Goal: Task Accomplishment & Management: Use online tool/utility

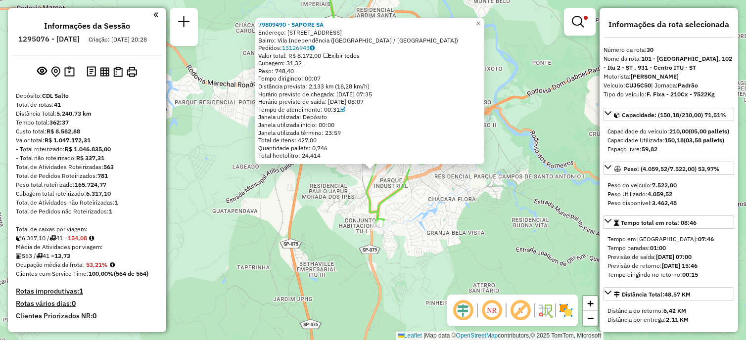
select select "**********"
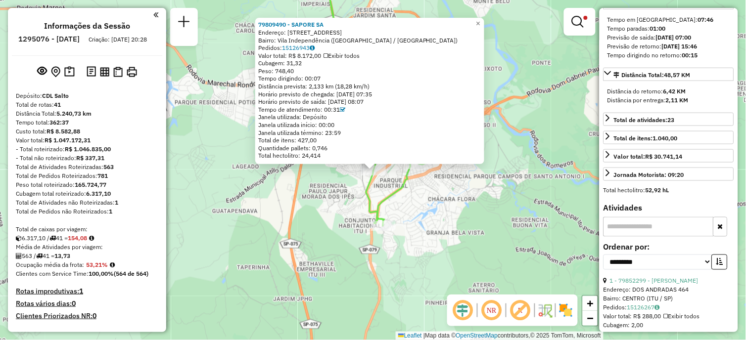
click at [149, 15] on div at bounding box center [85, 14] width 146 height 13
click at [153, 15] on em at bounding box center [155, 14] width 5 height 9
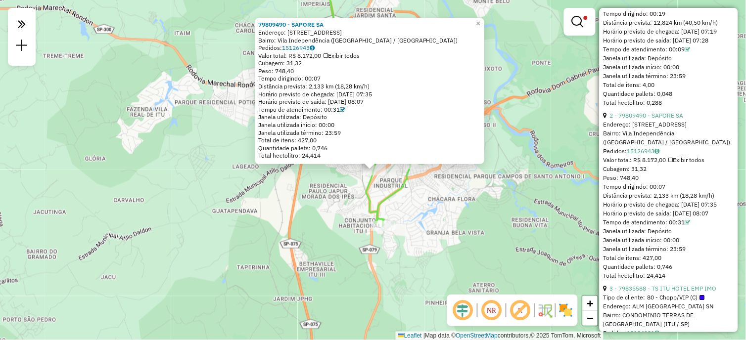
scroll to position [495, 0]
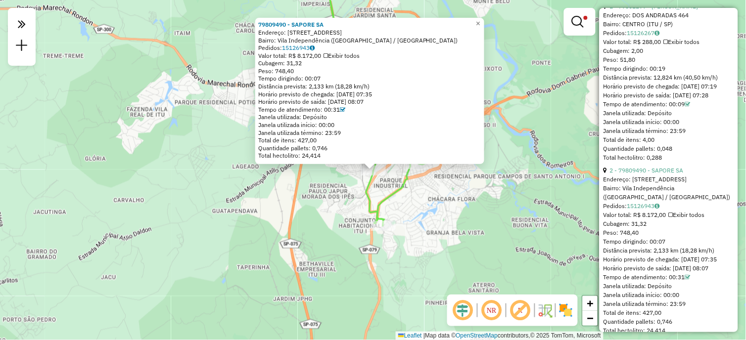
click at [392, 195] on icon at bounding box center [383, 96] width 120 height 260
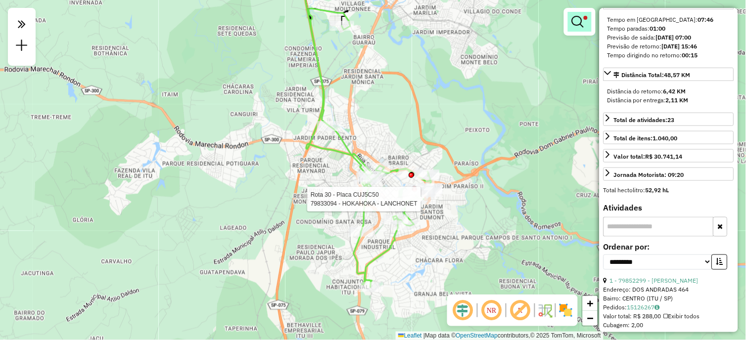
scroll to position [110, 0]
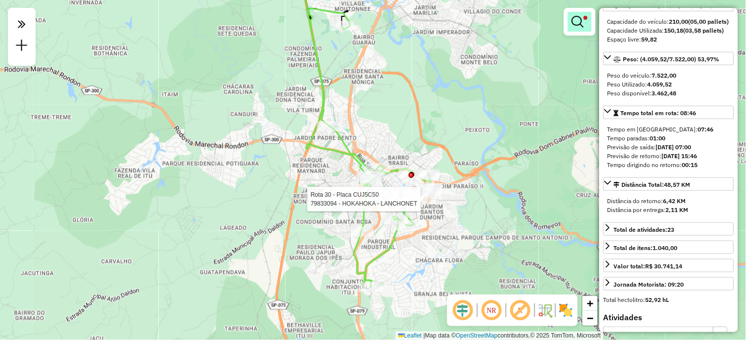
click at [586, 17] on span at bounding box center [586, 18] width 4 height 4
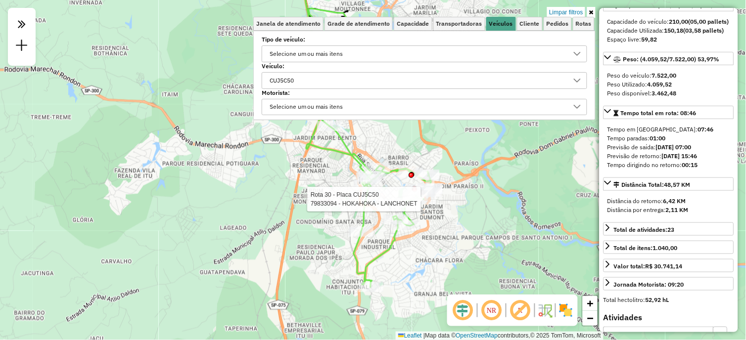
click at [321, 77] on div "CUJ5C50" at bounding box center [417, 81] width 302 height 16
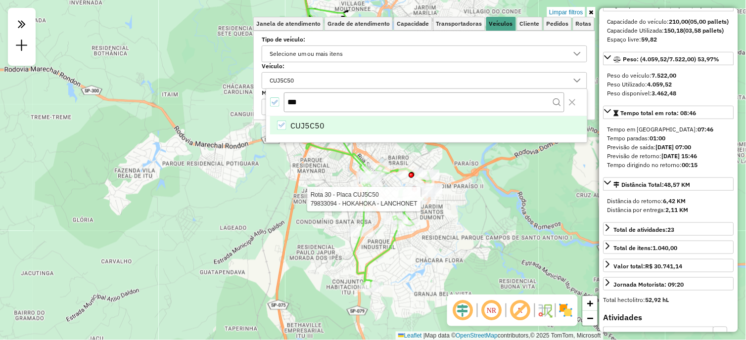
click at [282, 123] on icon "CUJ5C50" at bounding box center [281, 125] width 7 height 7
drag, startPoint x: 300, startPoint y: 103, endPoint x: 276, endPoint y: 102, distance: 24.3
click at [277, 102] on div "***" at bounding box center [426, 102] width 321 height 26
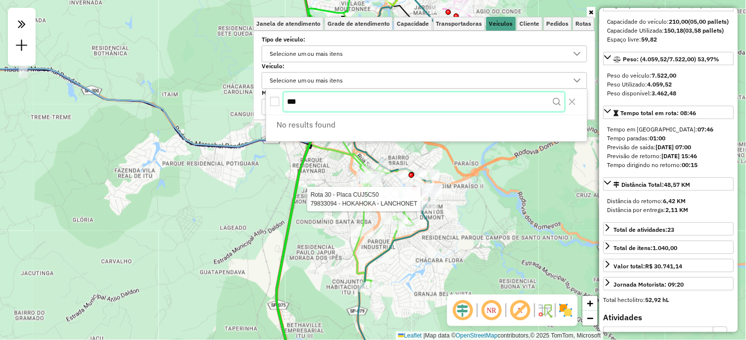
type input "***"
drag, startPoint x: 303, startPoint y: 103, endPoint x: 495, endPoint y: 7, distance: 214.1
click at [261, 101] on body "Aplicando filtros Pop-up bloqueado! Seu navegador bloqueou automáticamente a ab…" at bounding box center [373, 170] width 746 height 340
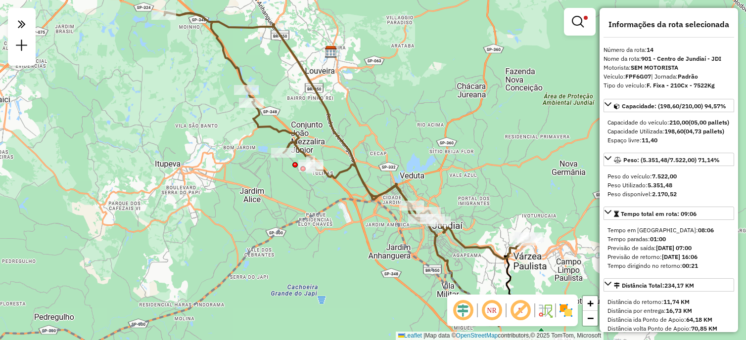
select select "**********"
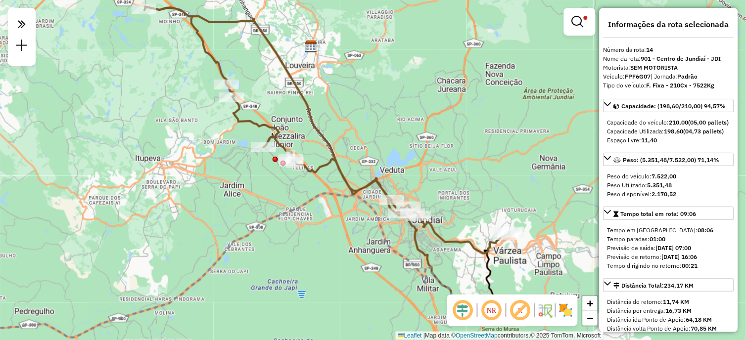
drag, startPoint x: 453, startPoint y: 131, endPoint x: 427, endPoint y: 125, distance: 25.9
click at [430, 121] on div "Limpar filtros Janela de atendimento Grade de atendimento Capacidade Transporta…" at bounding box center [373, 170] width 746 height 340
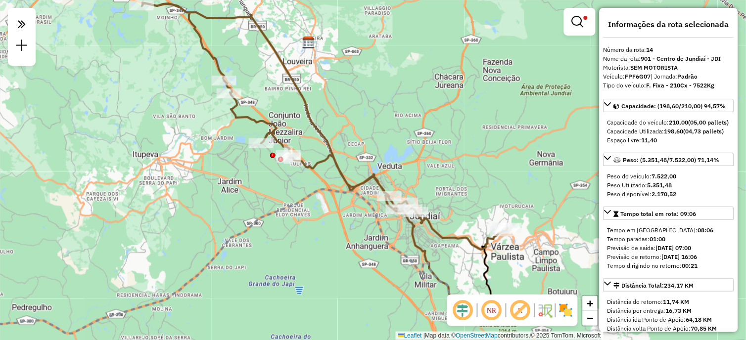
click at [343, 164] on icon at bounding box center [325, 125] width 366 height 247
click at [331, 146] on icon at bounding box center [325, 125] width 366 height 247
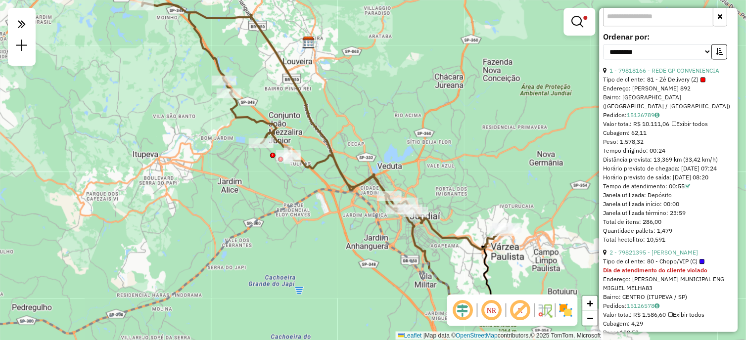
scroll to position [550, 0]
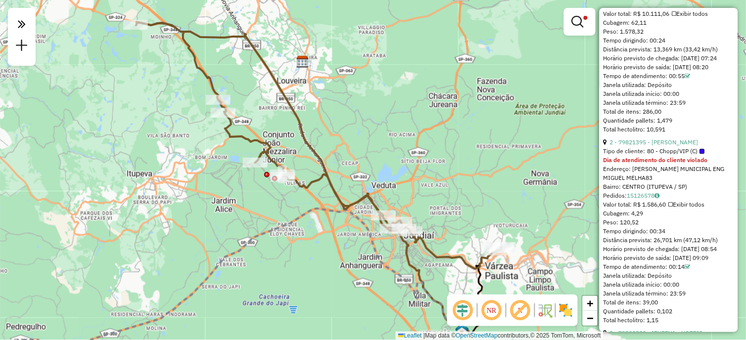
drag, startPoint x: 374, startPoint y: 109, endPoint x: 369, endPoint y: 129, distance: 20.2
click at [369, 129] on div "Limpar filtros Janela de atendimento Grade de atendimento Capacidade Transporta…" at bounding box center [373, 170] width 746 height 340
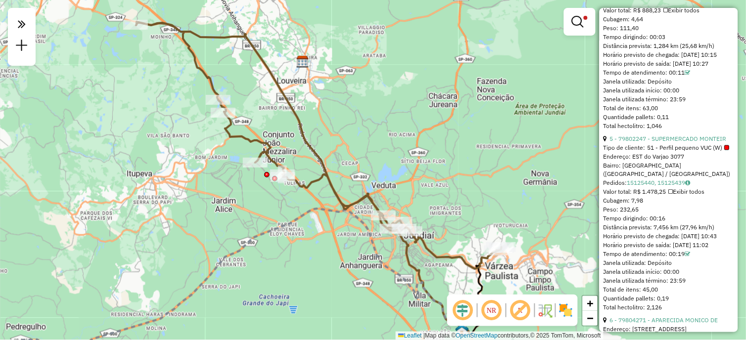
scroll to position [1154, 0]
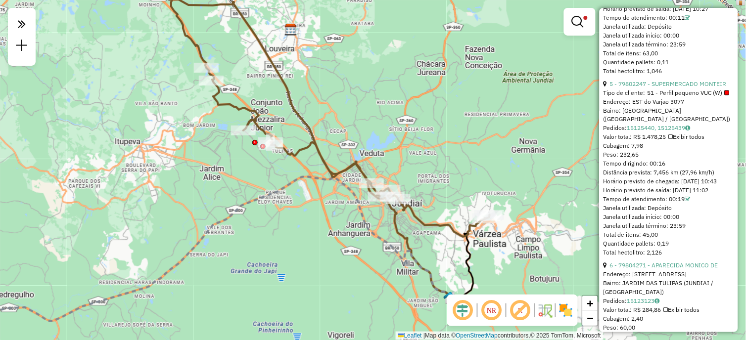
drag, startPoint x: 342, startPoint y: 151, endPoint x: 350, endPoint y: 109, distance: 42.7
click at [350, 109] on div "Limpar filtros Janela de atendimento Grade de atendimento Capacidade Transporta…" at bounding box center [373, 170] width 746 height 340
